Goal: Find specific page/section: Find specific page/section

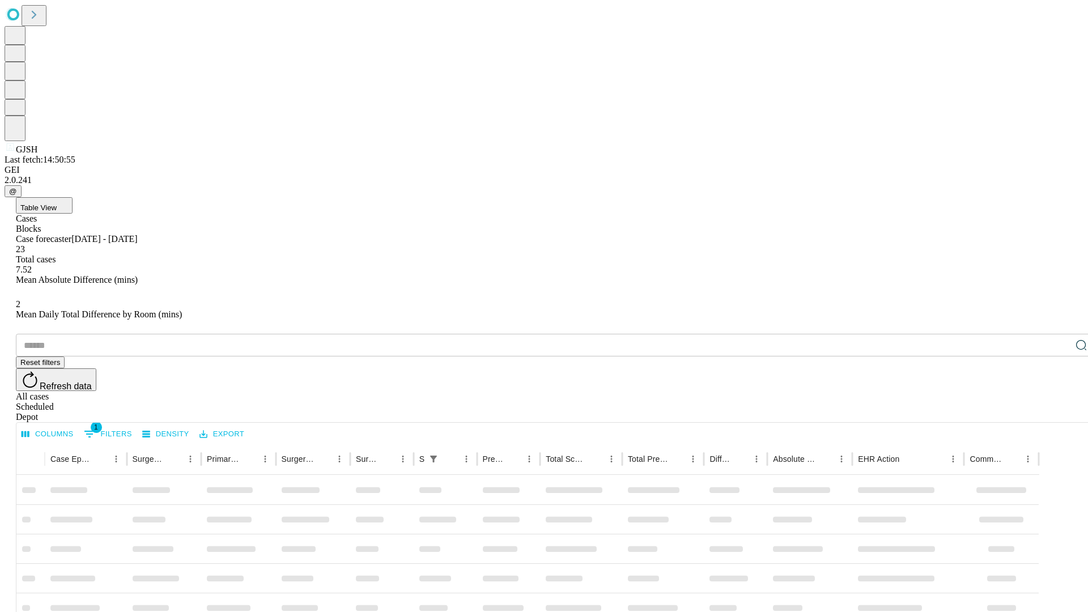
click at [1059, 412] on div "Depot" at bounding box center [555, 417] width 1079 height 10
